Goal: Task Accomplishment & Management: Use online tool/utility

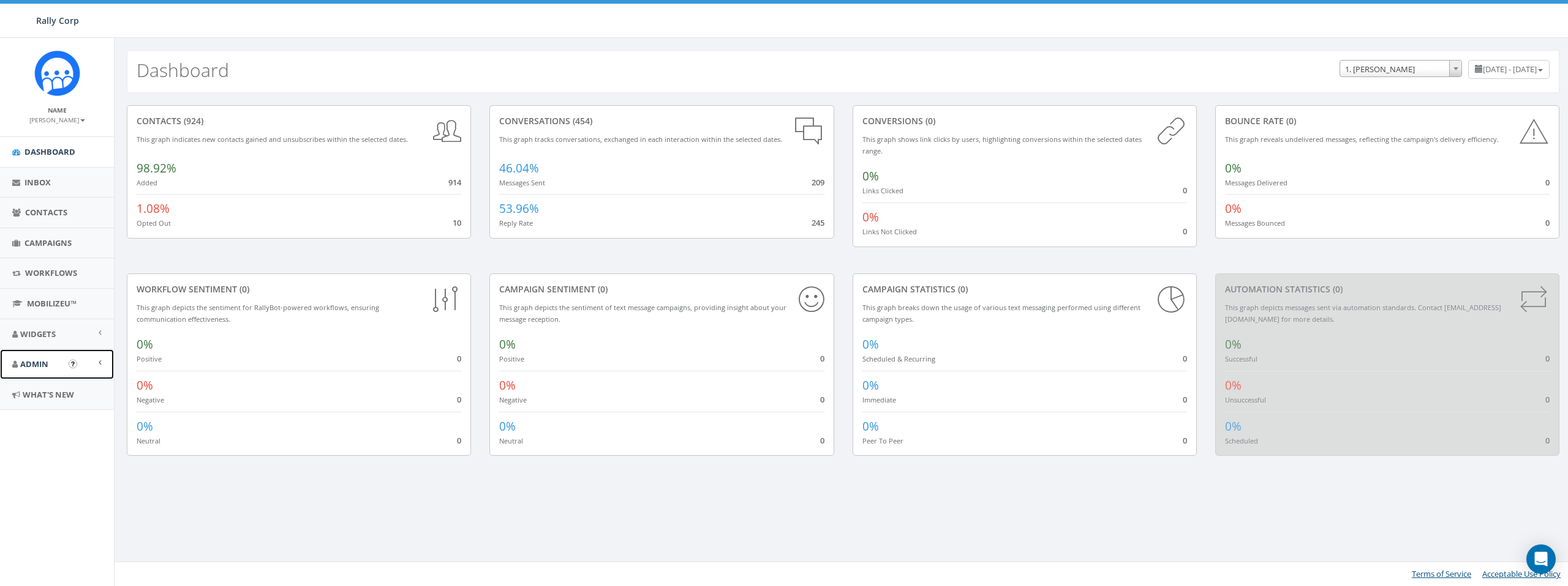
click at [37, 368] on span "Admin" at bounding box center [35, 364] width 28 height 11
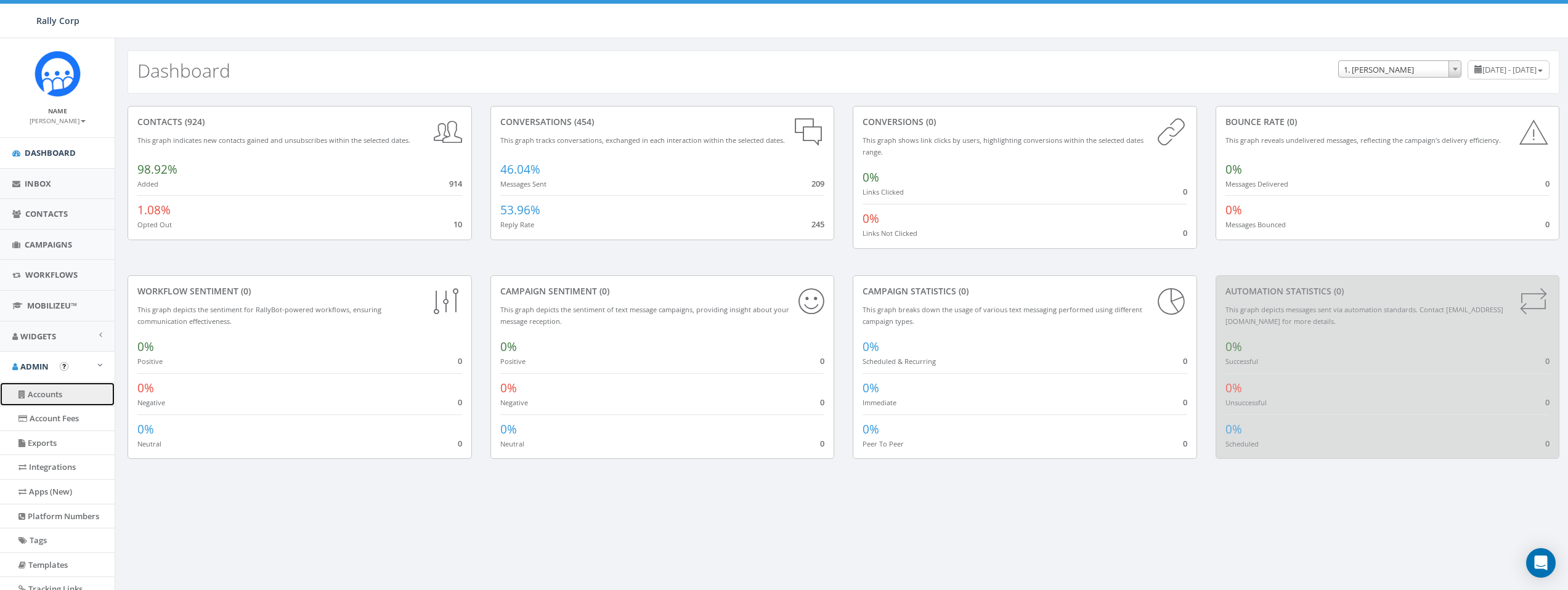
click at [37, 398] on link "Accounts" at bounding box center [57, 394] width 114 height 24
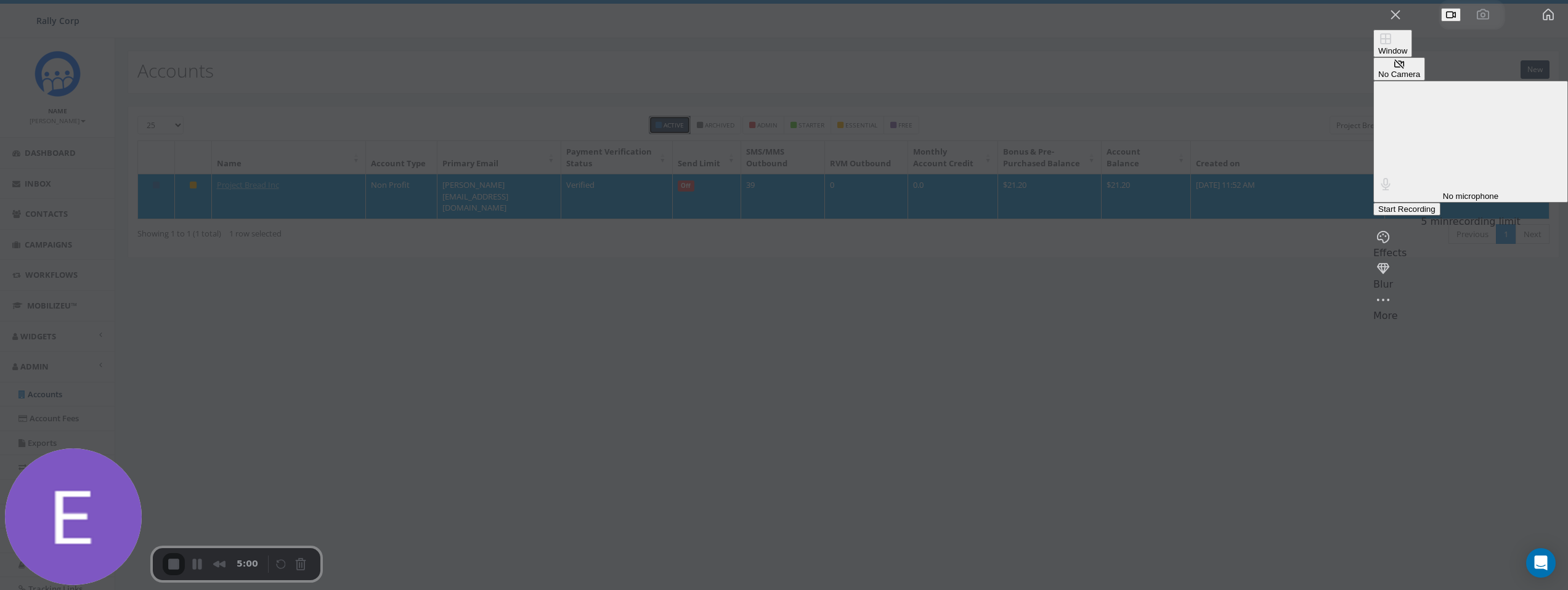
click at [1442, 192] on span "No microphone" at bounding box center [1470, 196] width 56 height 9
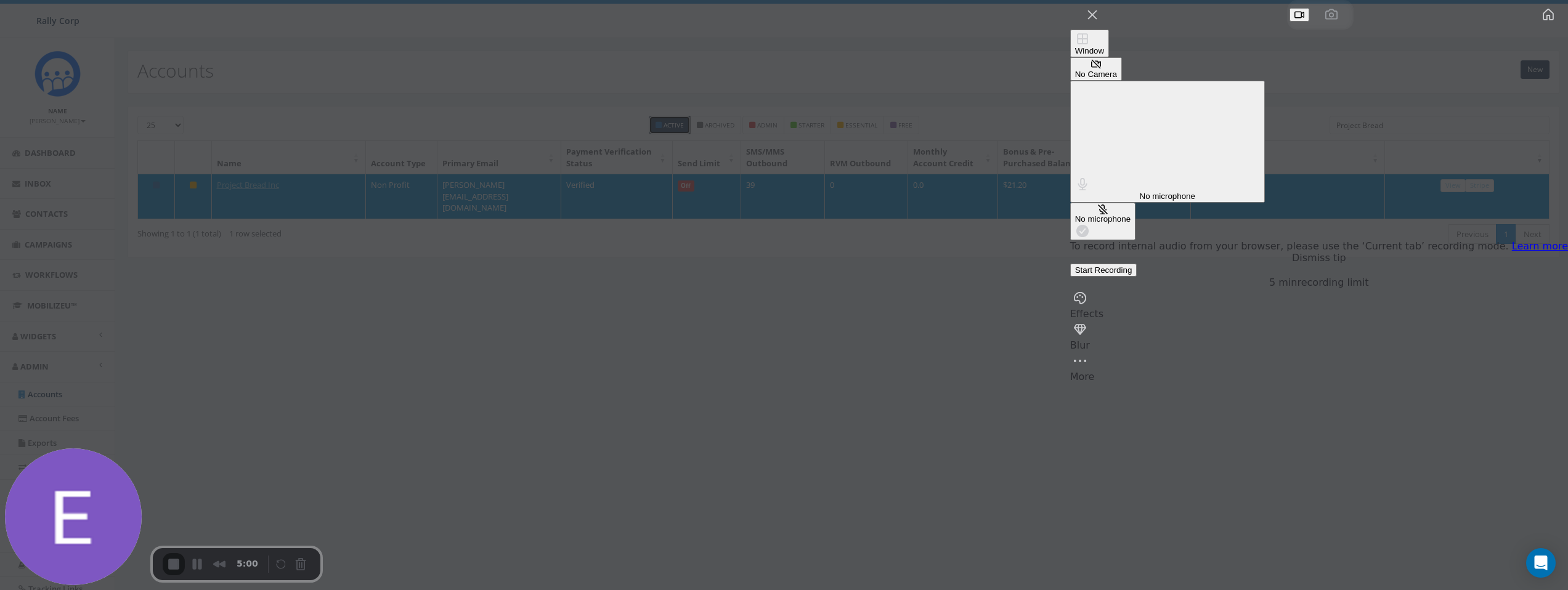
click at [1132, 265] on span "Start Recording" at bounding box center [1104, 270] width 58 height 9
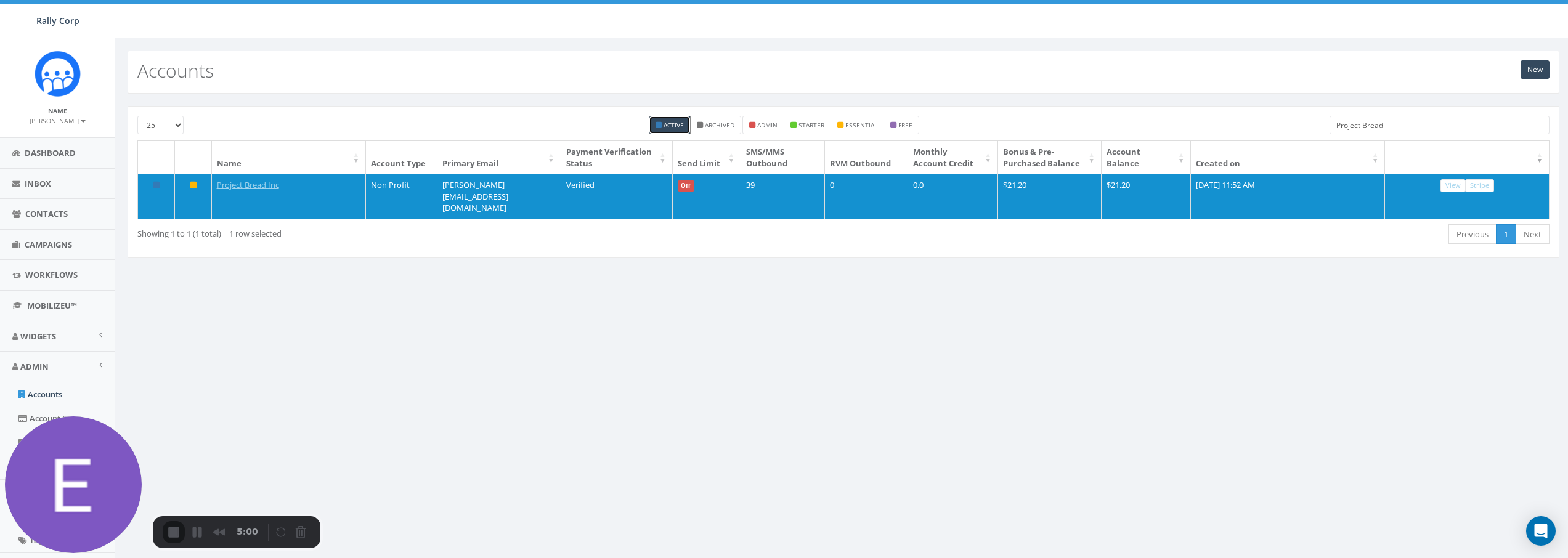
click at [298, 532] on button "Cancel Recording" at bounding box center [303, 533] width 20 height 20
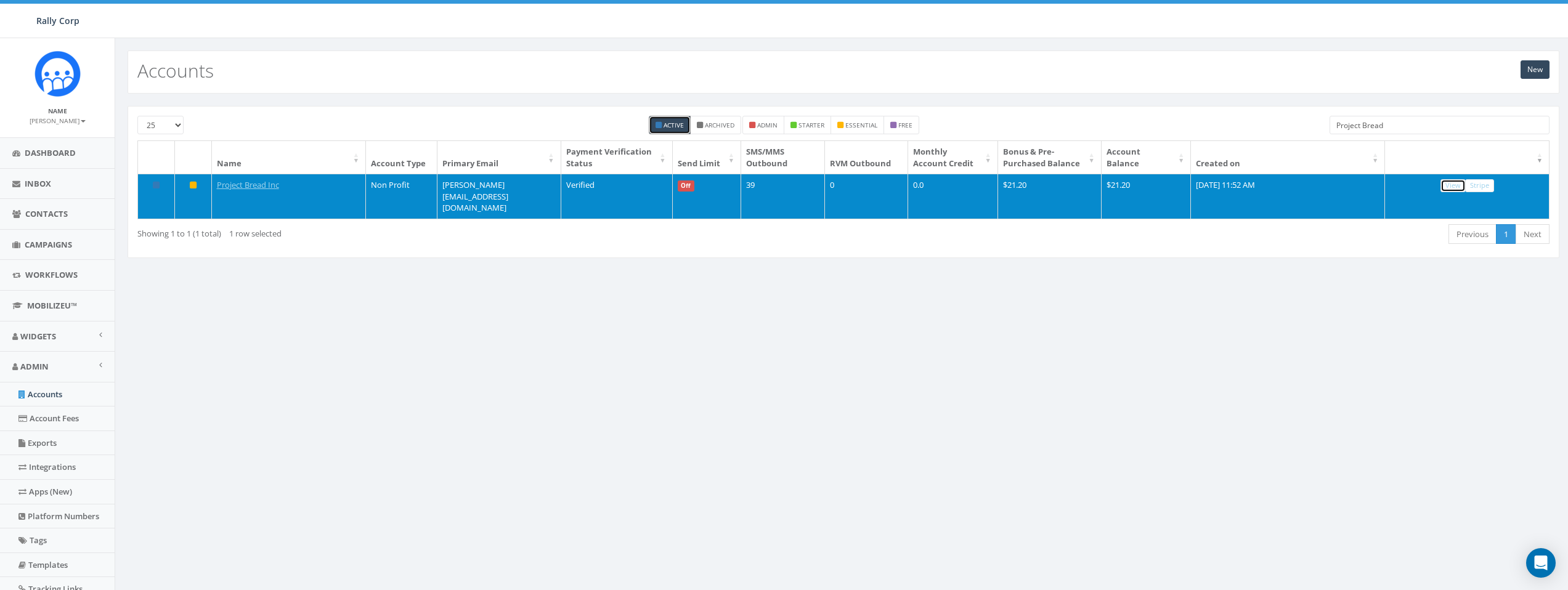
click at [1460, 193] on link "View" at bounding box center [1453, 186] width 25 height 13
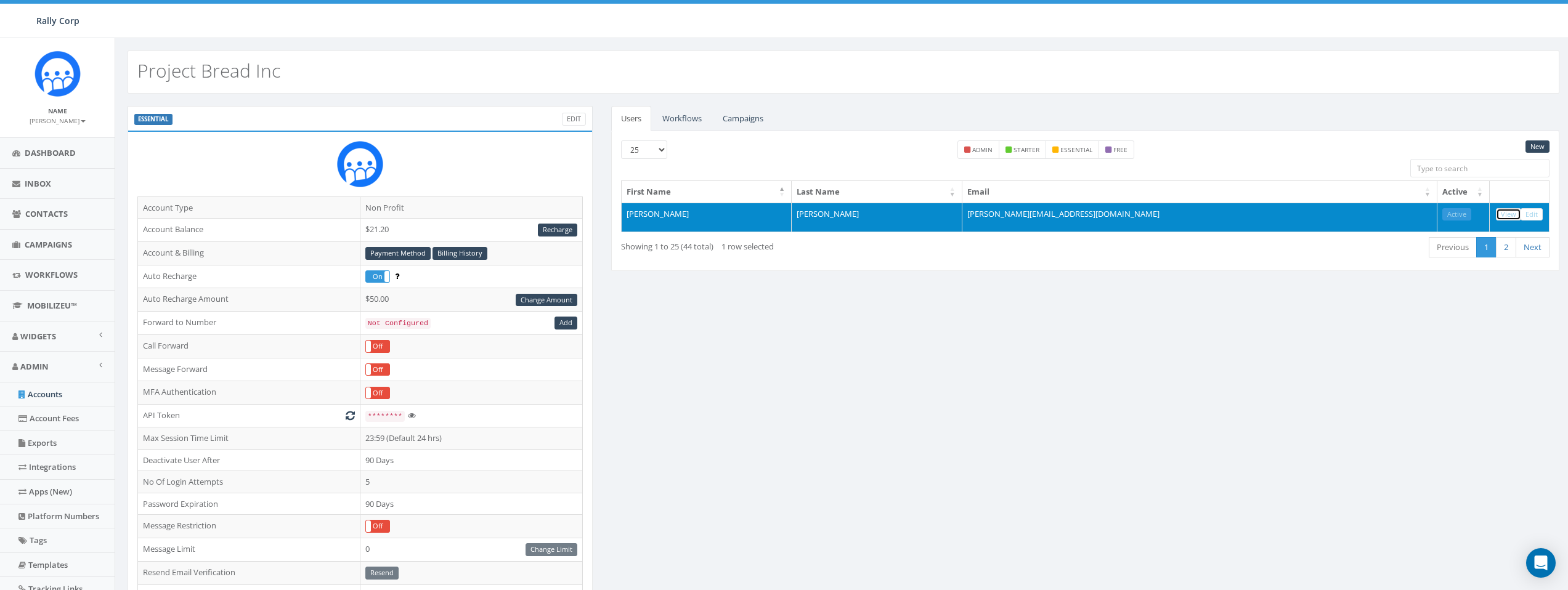
click at [1509, 213] on link "View" at bounding box center [1508, 215] width 25 height 13
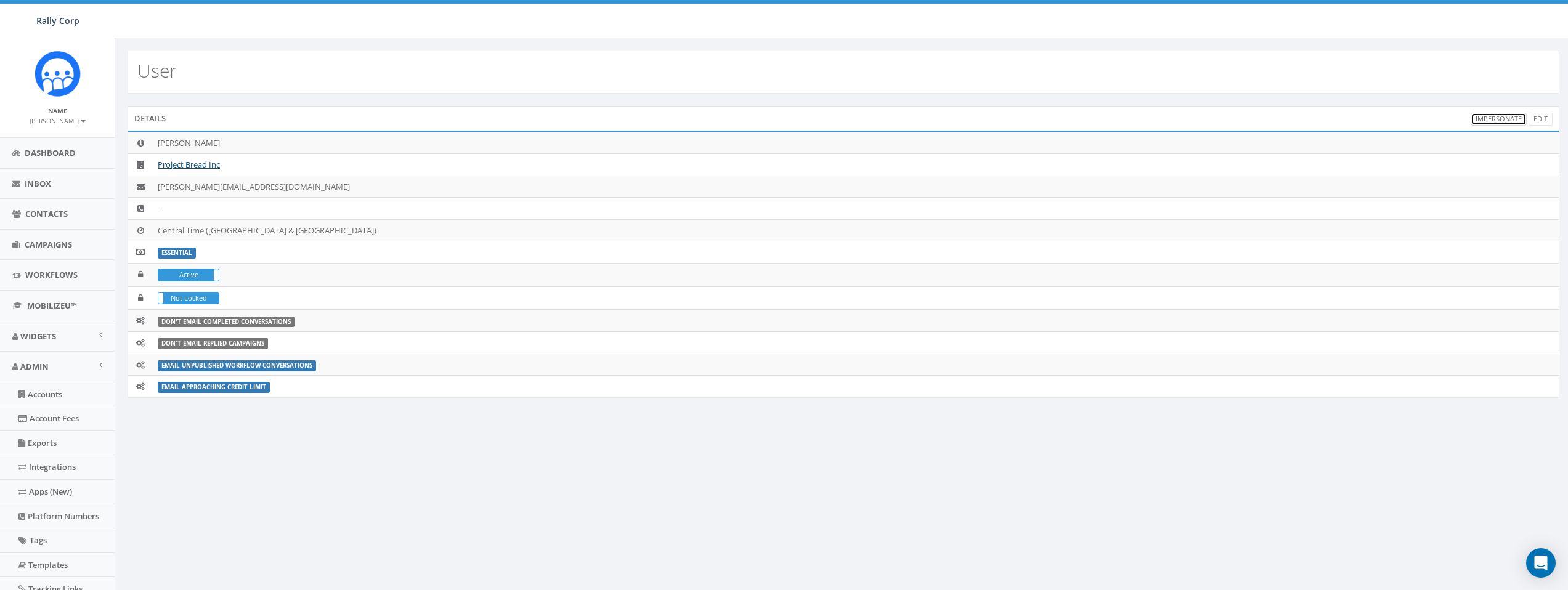
click at [1492, 118] on link "Impersonate" at bounding box center [1498, 119] width 56 height 13
